Goal: Task Accomplishment & Management: Use online tool/utility

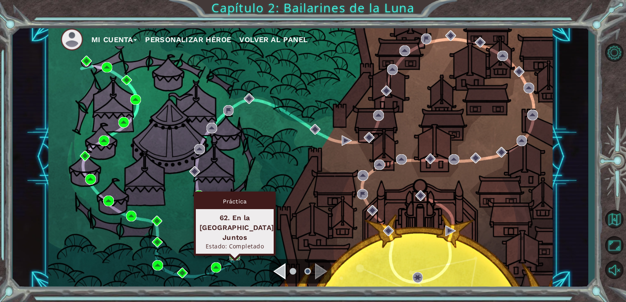
click at [233, 254] on img at bounding box center [234, 255] width 11 height 11
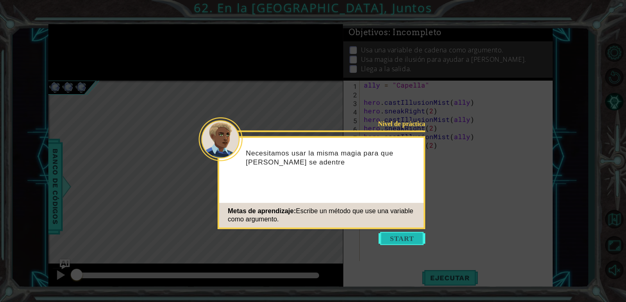
click at [400, 234] on button "Start" at bounding box center [402, 238] width 47 height 13
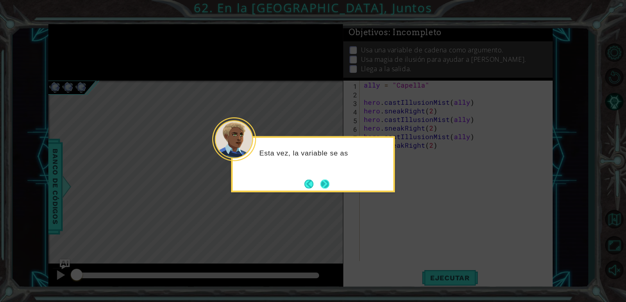
click at [328, 184] on button "Next" at bounding box center [324, 183] width 9 height 9
click at [328, 184] on button "Next" at bounding box center [325, 184] width 10 height 10
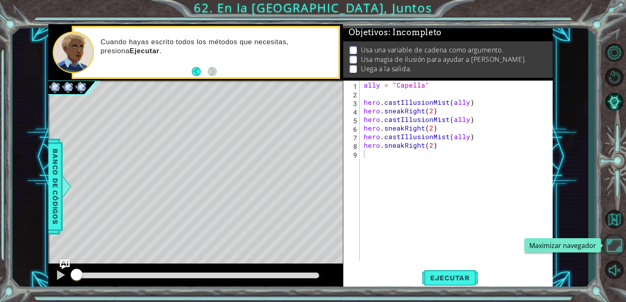
click at [610, 252] on button "Maximizar navegador" at bounding box center [614, 245] width 24 height 22
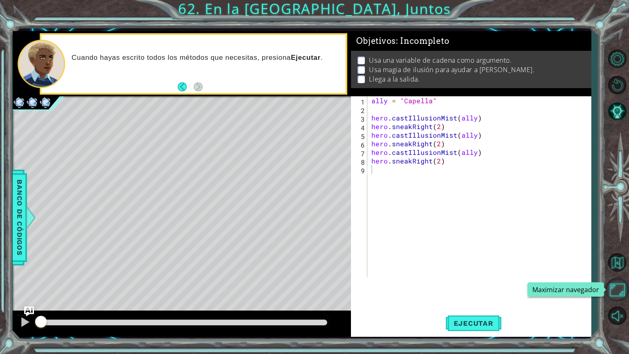
click at [624, 300] on button "Maximizar navegador" at bounding box center [617, 290] width 24 height 24
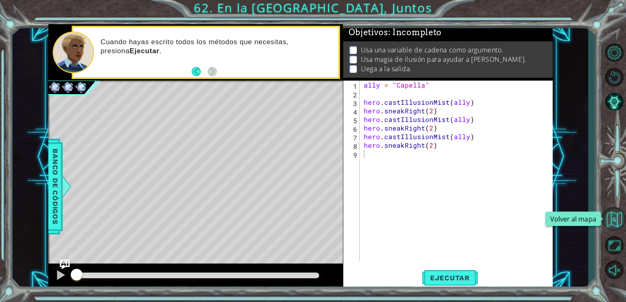
click at [617, 217] on button "Volver al mapa" at bounding box center [614, 219] width 24 height 24
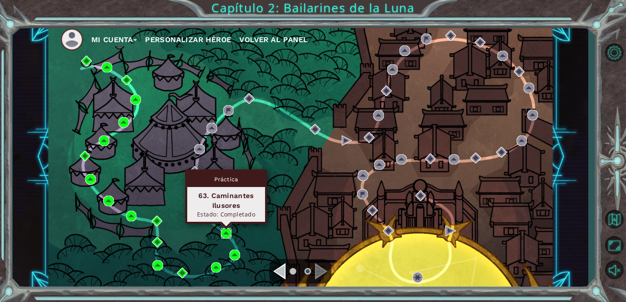
click at [228, 234] on img at bounding box center [226, 233] width 11 height 11
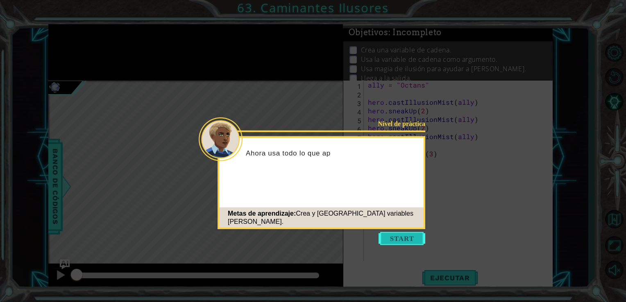
click at [397, 240] on button "Start" at bounding box center [402, 238] width 47 height 13
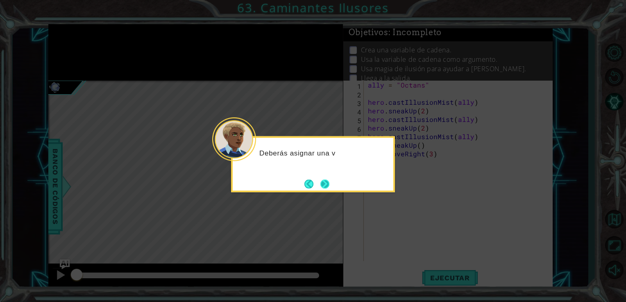
click at [325, 187] on button "Next" at bounding box center [324, 183] width 9 height 9
click at [325, 187] on button "Next" at bounding box center [324, 184] width 13 height 13
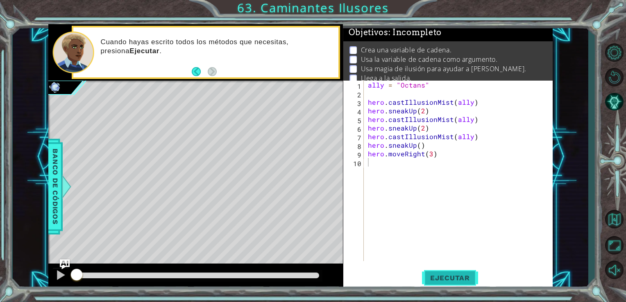
click at [448, 278] on span "Ejecutar" at bounding box center [450, 278] width 56 height 8
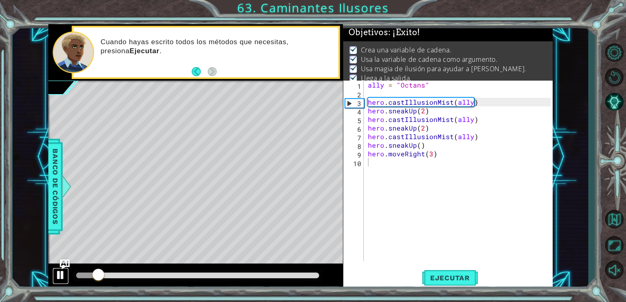
click at [61, 274] on div at bounding box center [60, 275] width 11 height 11
